Goal: Transaction & Acquisition: Purchase product/service

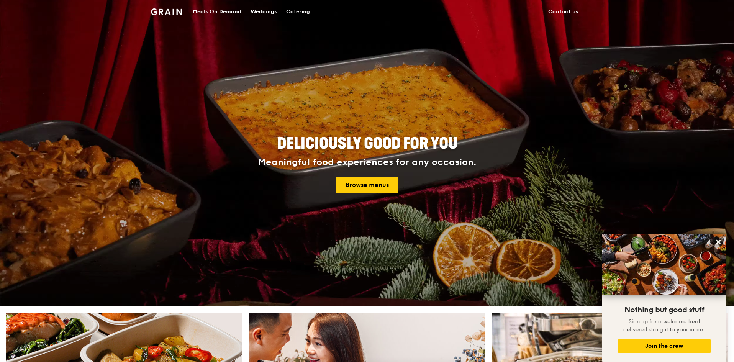
click at [303, 8] on div "Catering" at bounding box center [298, 11] width 24 height 23
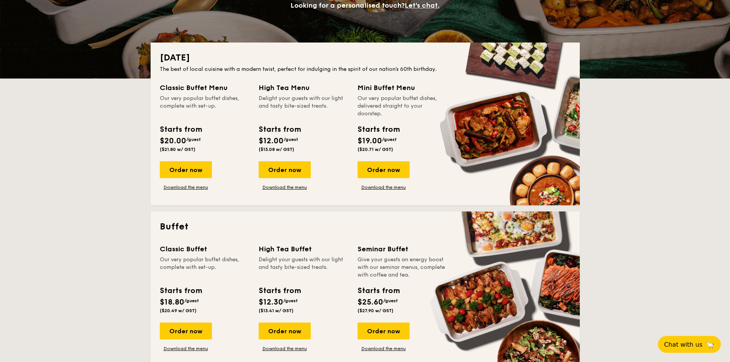
scroll to position [38, 0]
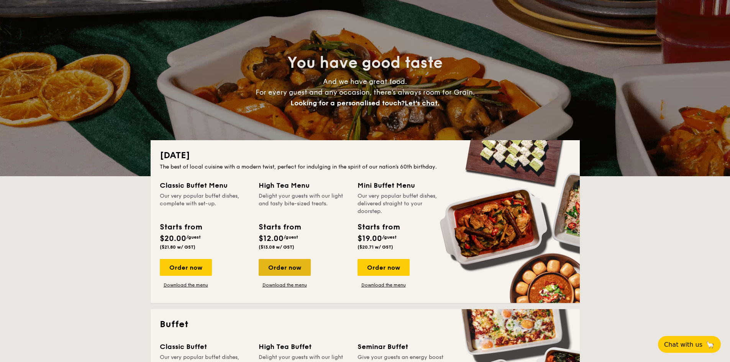
click at [291, 274] on div "Order now" at bounding box center [285, 267] width 52 height 17
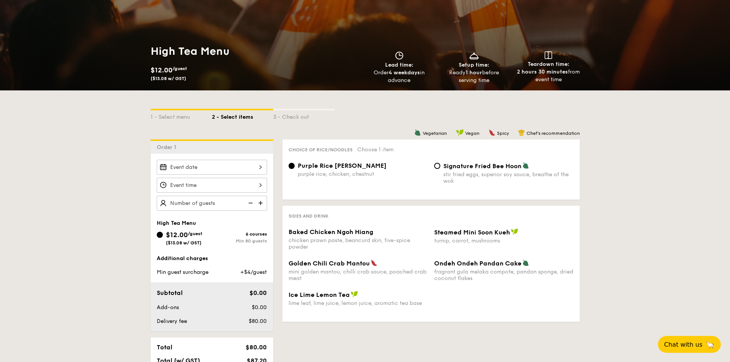
scroll to position [115, 0]
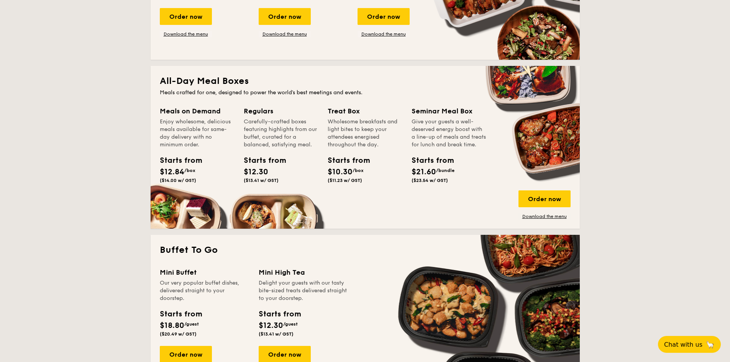
scroll to position [460, 0]
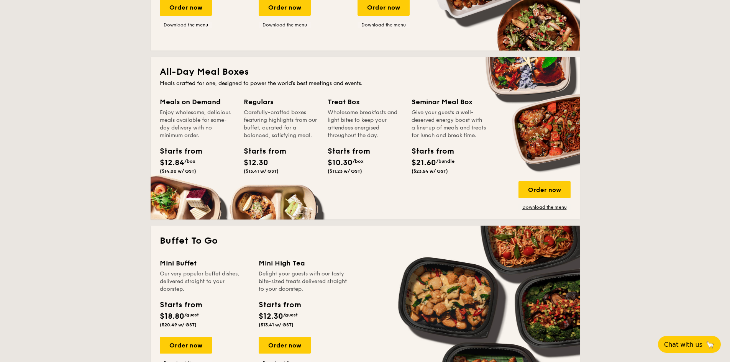
click at [195, 106] on div "Meals on Demand" at bounding box center [197, 102] width 75 height 11
click at [184, 129] on div "Enjoy wholesome, delicious meals available for same-day delivery with no minimu…" at bounding box center [197, 124] width 75 height 31
click at [553, 190] on div "Order now" at bounding box center [545, 189] width 52 height 17
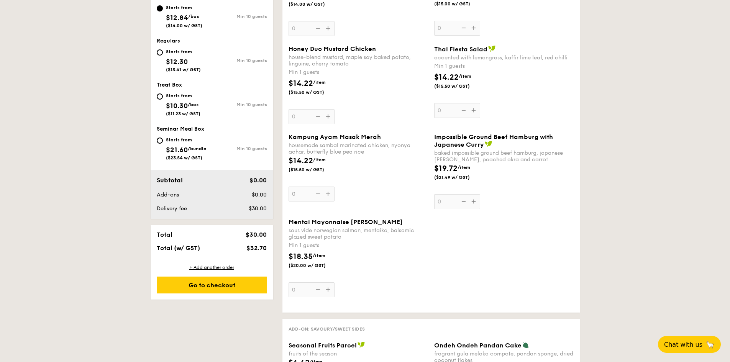
scroll to position [77, 0]
